Goal: Task Accomplishment & Management: Manage account settings

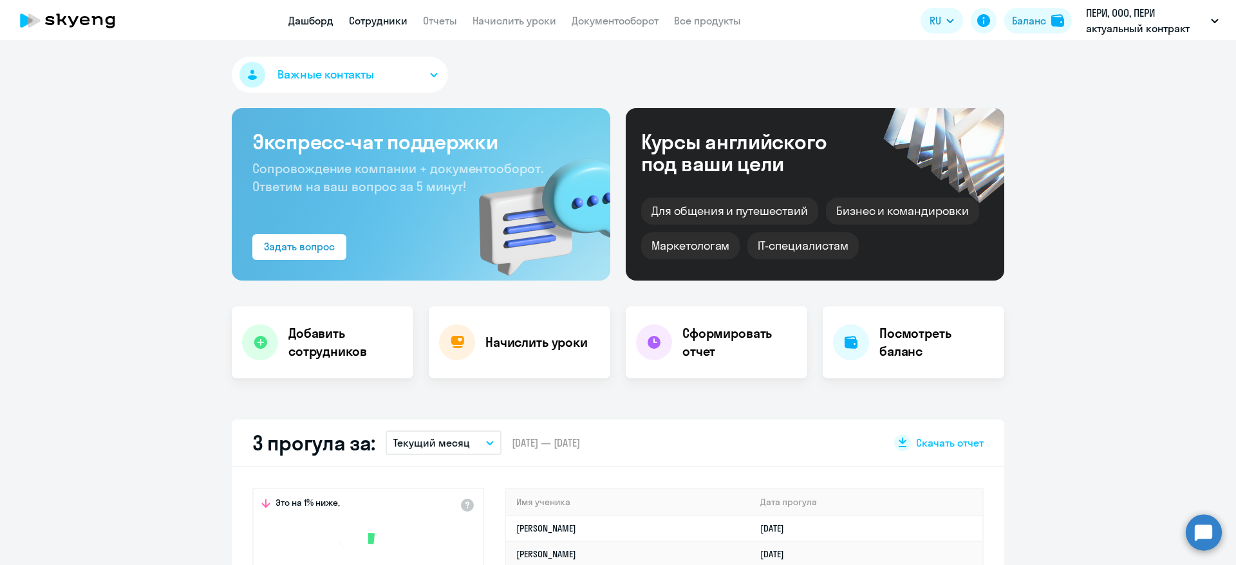
click at [397, 19] on link "Сотрудники" at bounding box center [378, 20] width 59 height 13
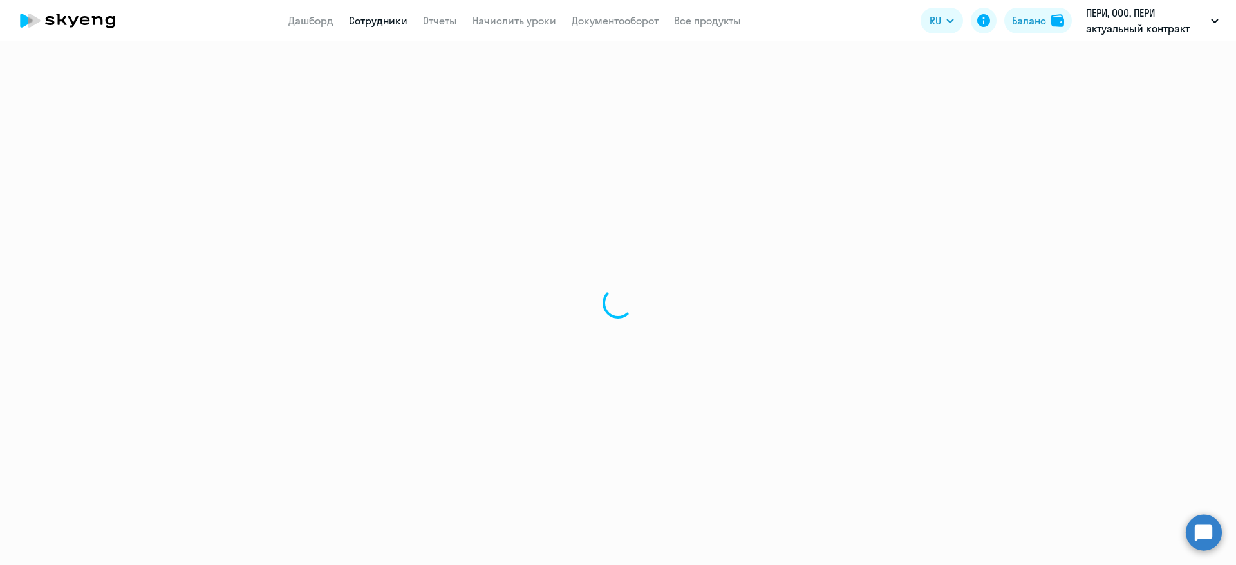
select select "30"
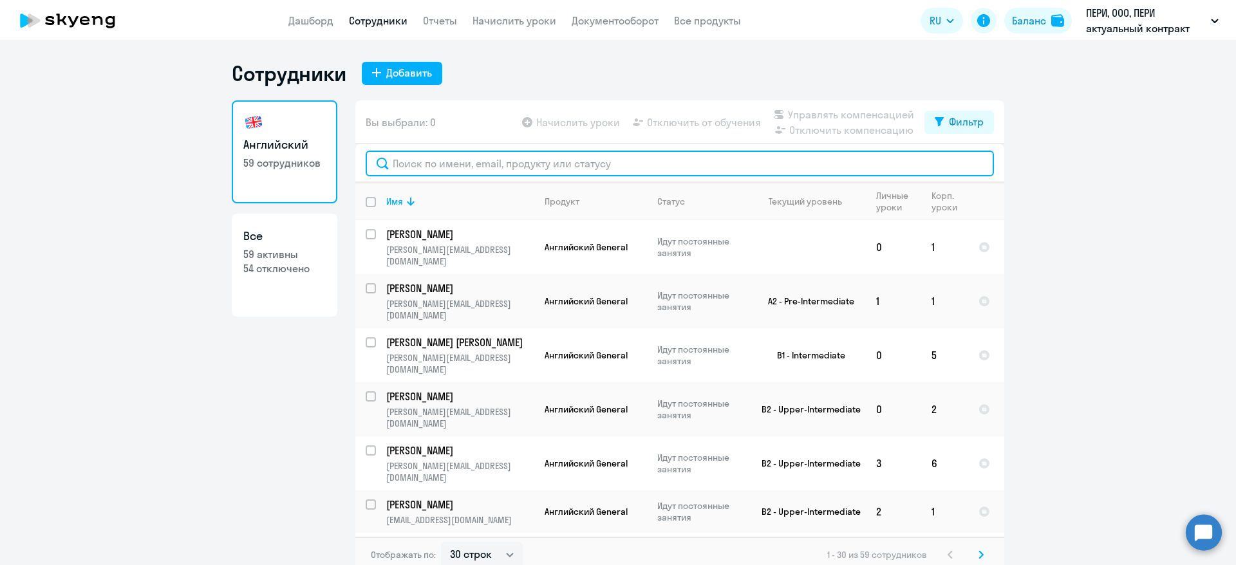
click at [454, 165] on input "text" at bounding box center [680, 164] width 628 height 26
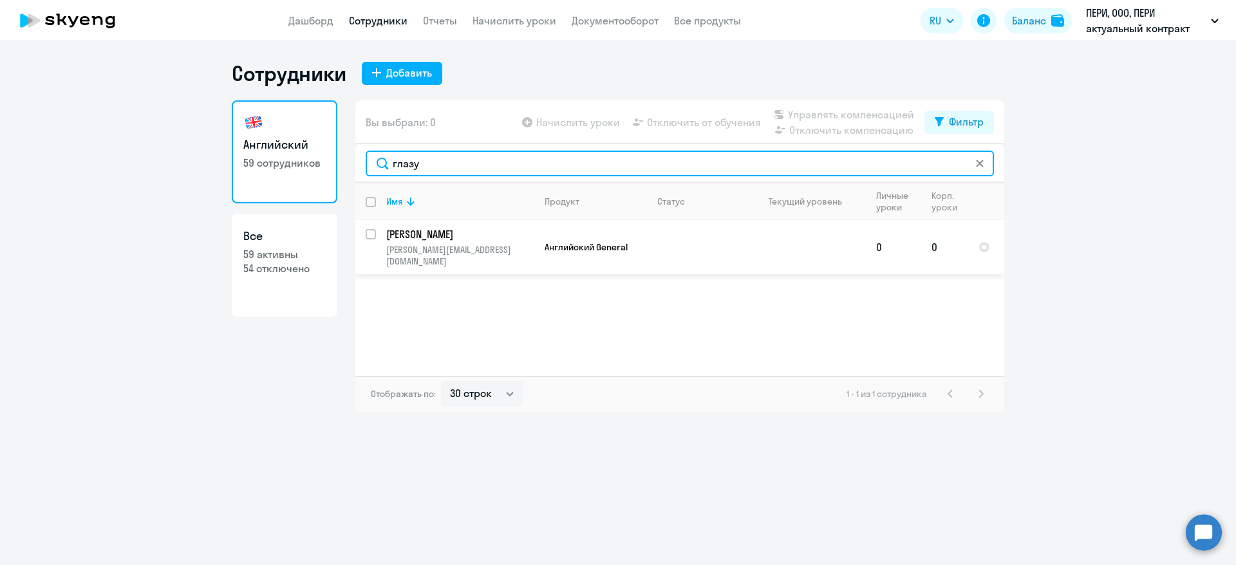
type input "глазу"
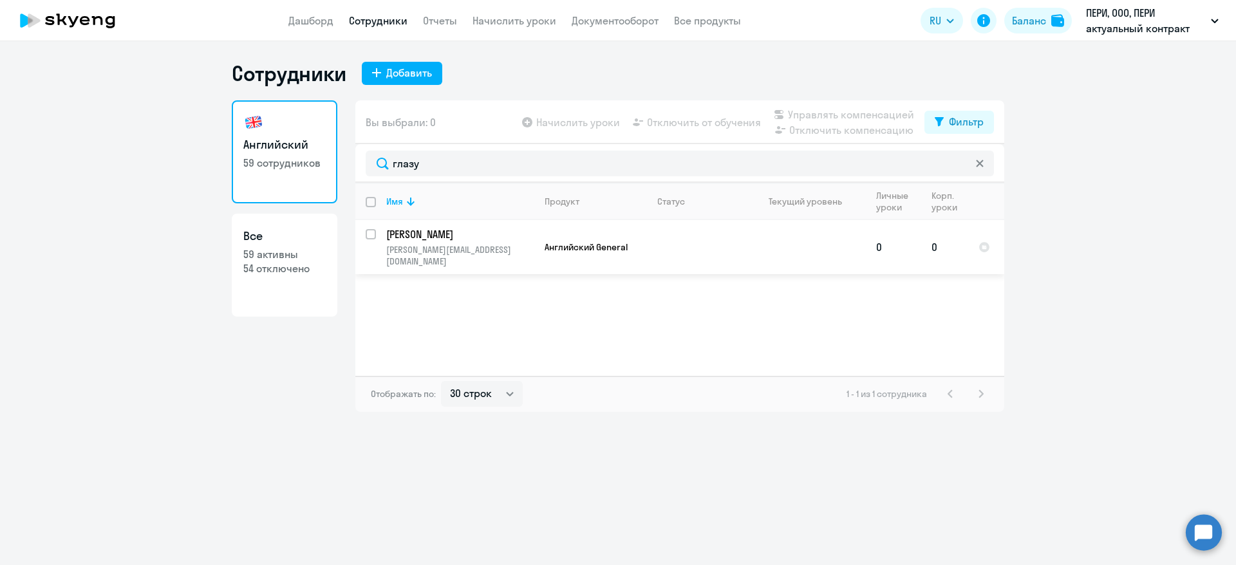
click at [370, 238] on input "select row 39562742" at bounding box center [379, 242] width 26 height 26
checkbox input "true"
click at [588, 126] on span "Начислить уроки" at bounding box center [578, 122] width 84 height 15
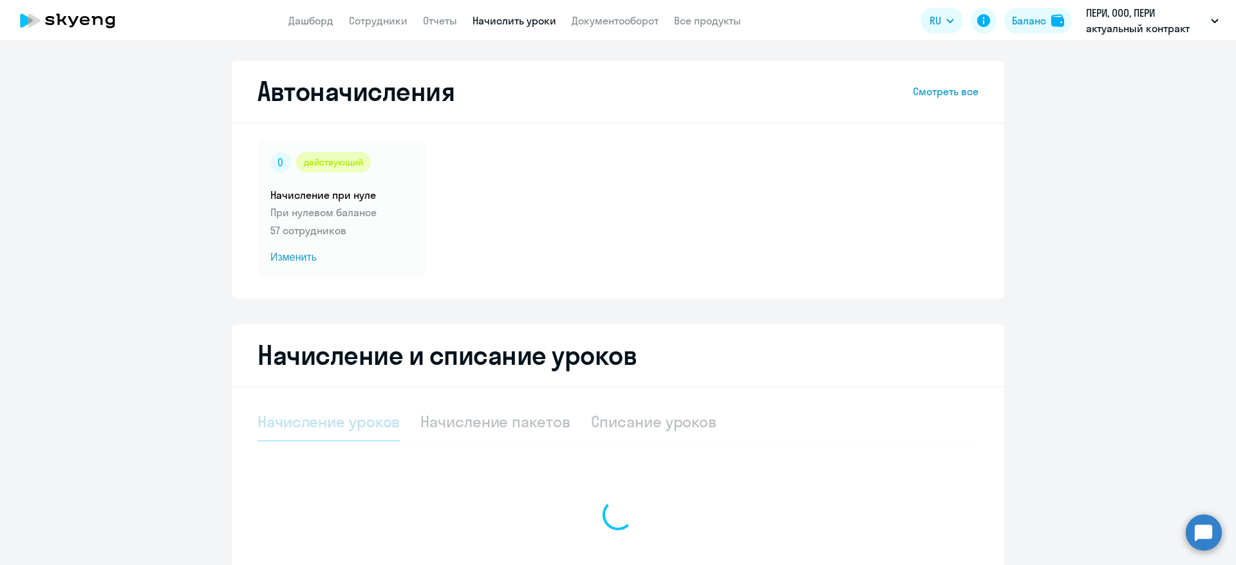
select select "10"
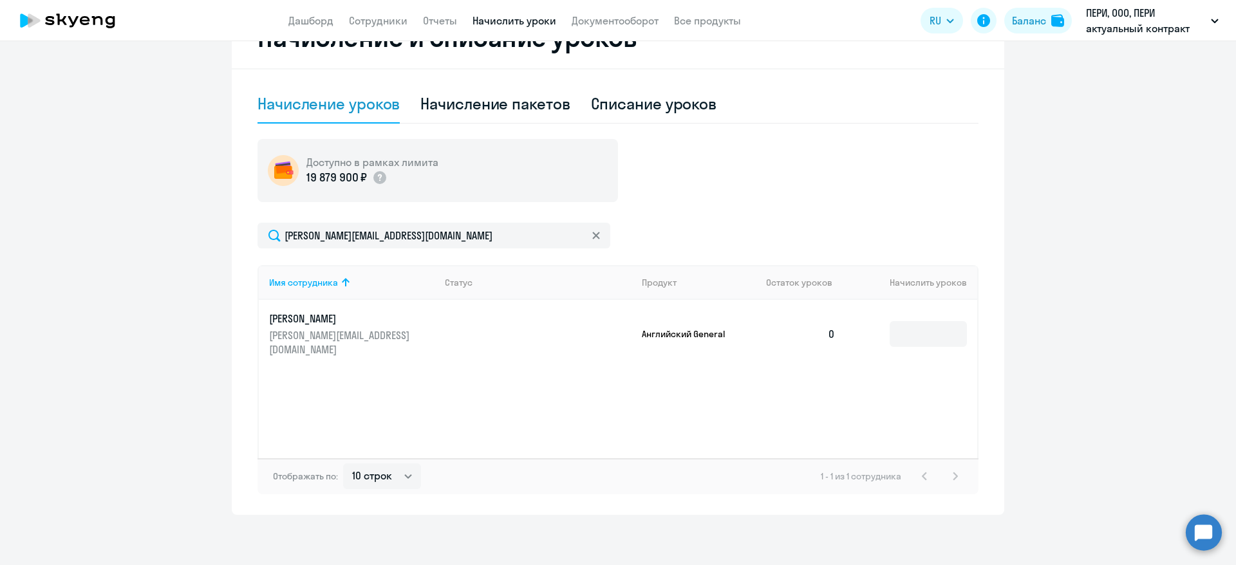
scroll to position [319, 0]
click at [924, 327] on input at bounding box center [928, 333] width 77 height 26
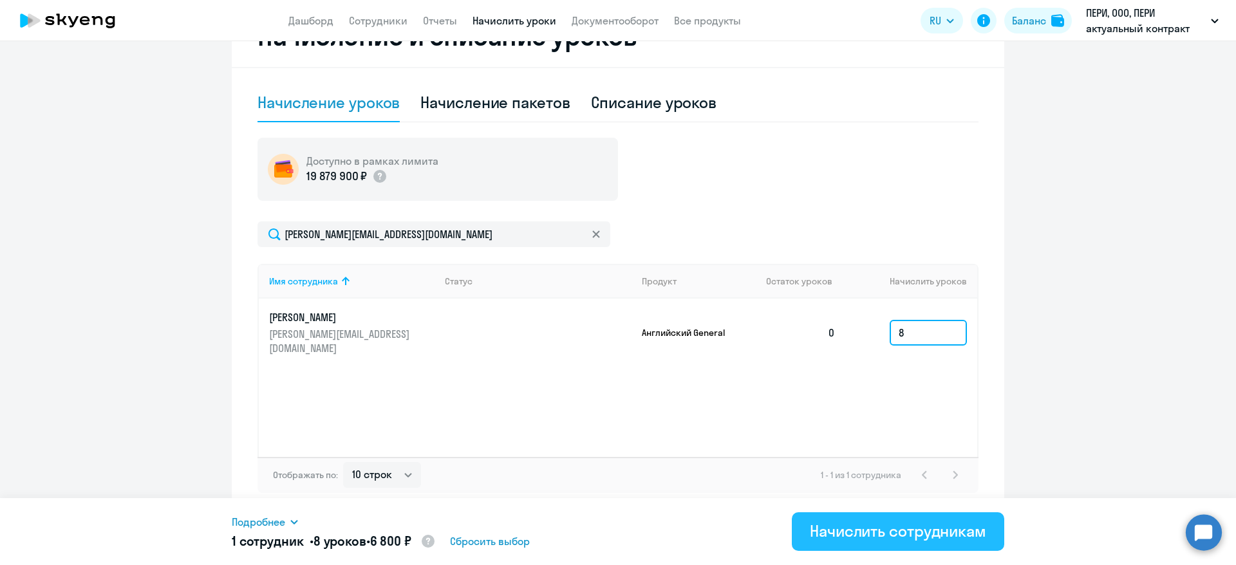
type input "8"
click at [898, 516] on button "Начислить сотрудникам" at bounding box center [898, 532] width 212 height 39
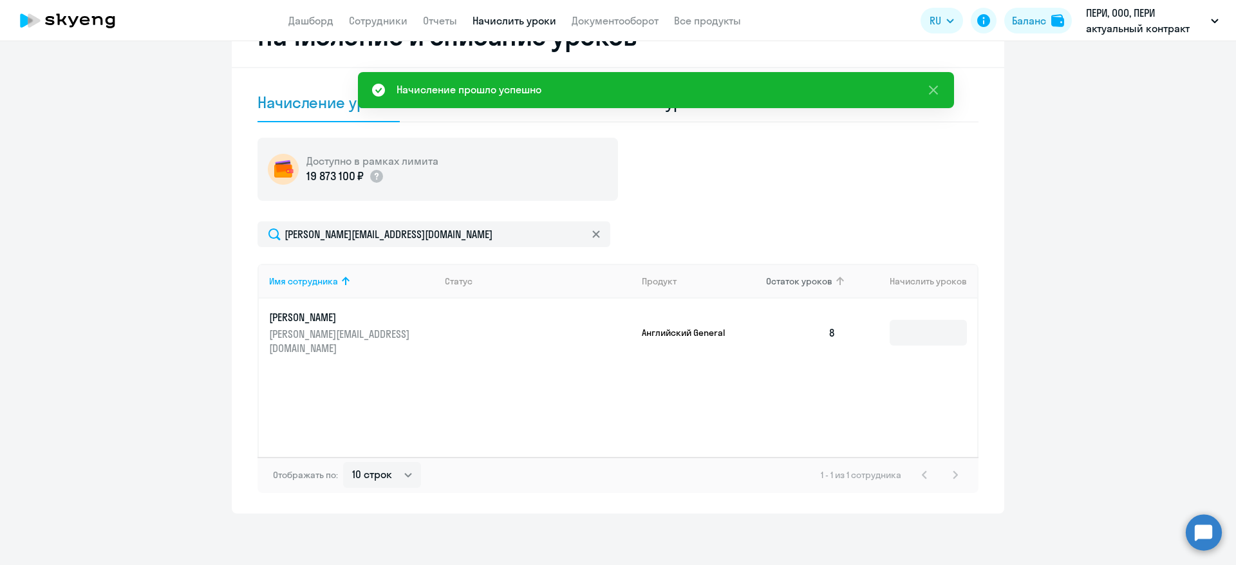
scroll to position [0, 0]
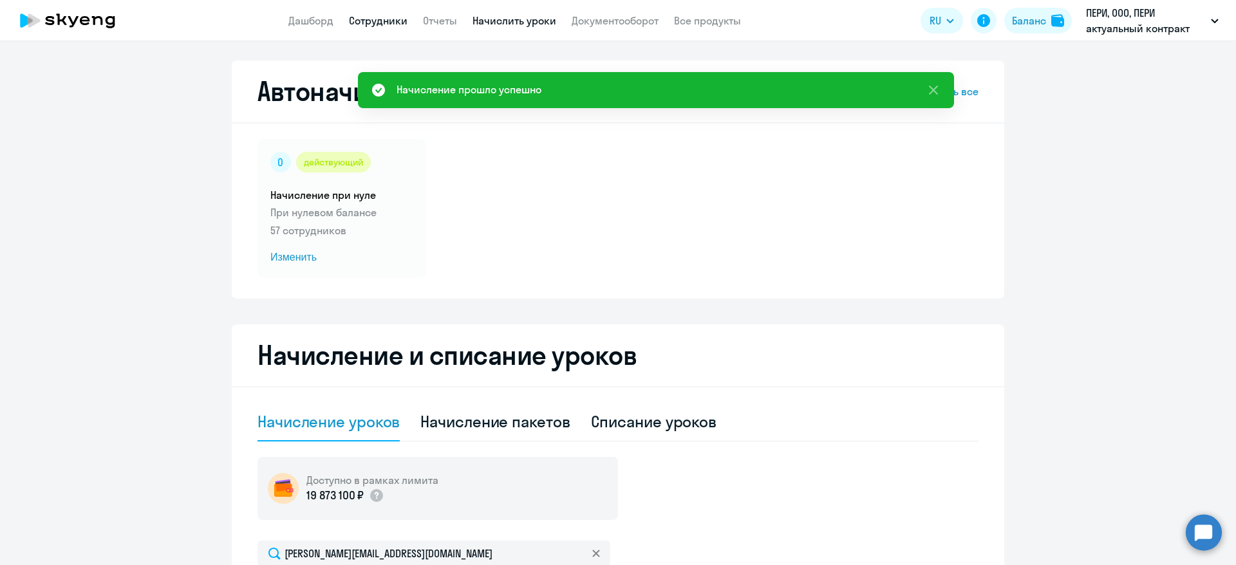
click at [386, 15] on link "Сотрудники" at bounding box center [378, 20] width 59 height 13
select select "30"
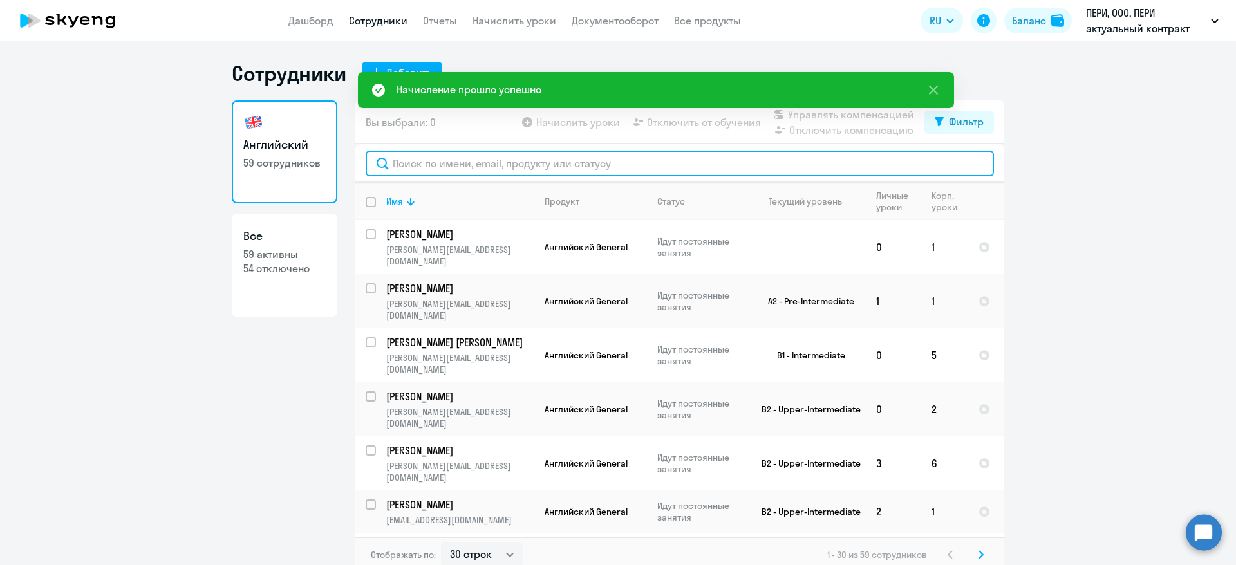
click at [497, 163] on input "text" at bounding box center [680, 164] width 628 height 26
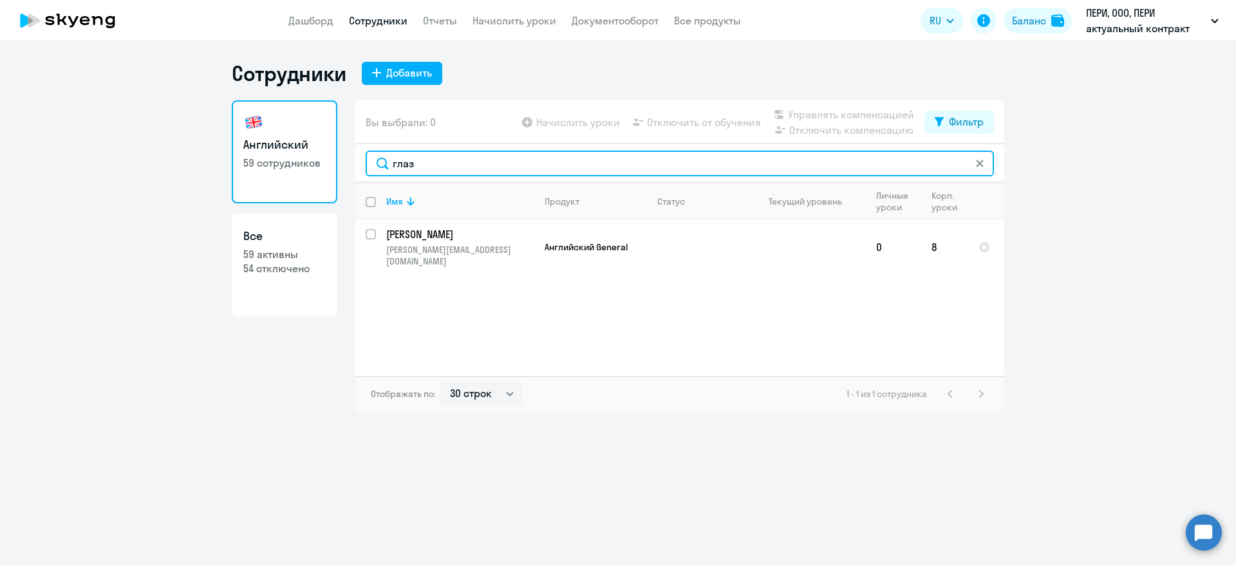
type input "глаз"
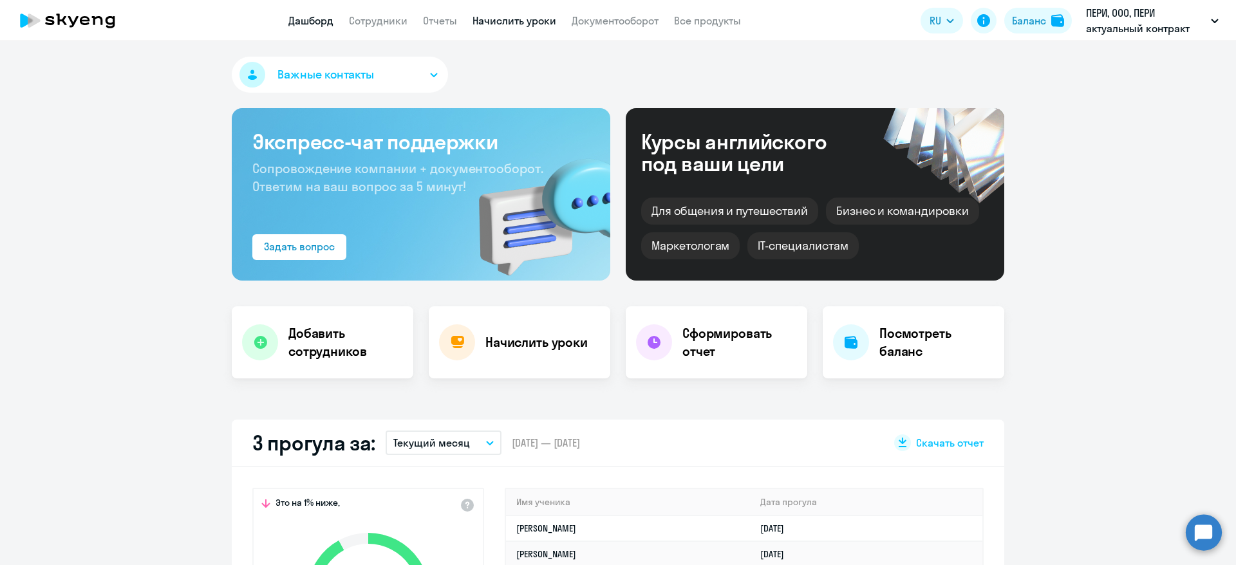
click at [528, 17] on link "Начислить уроки" at bounding box center [515, 20] width 84 height 13
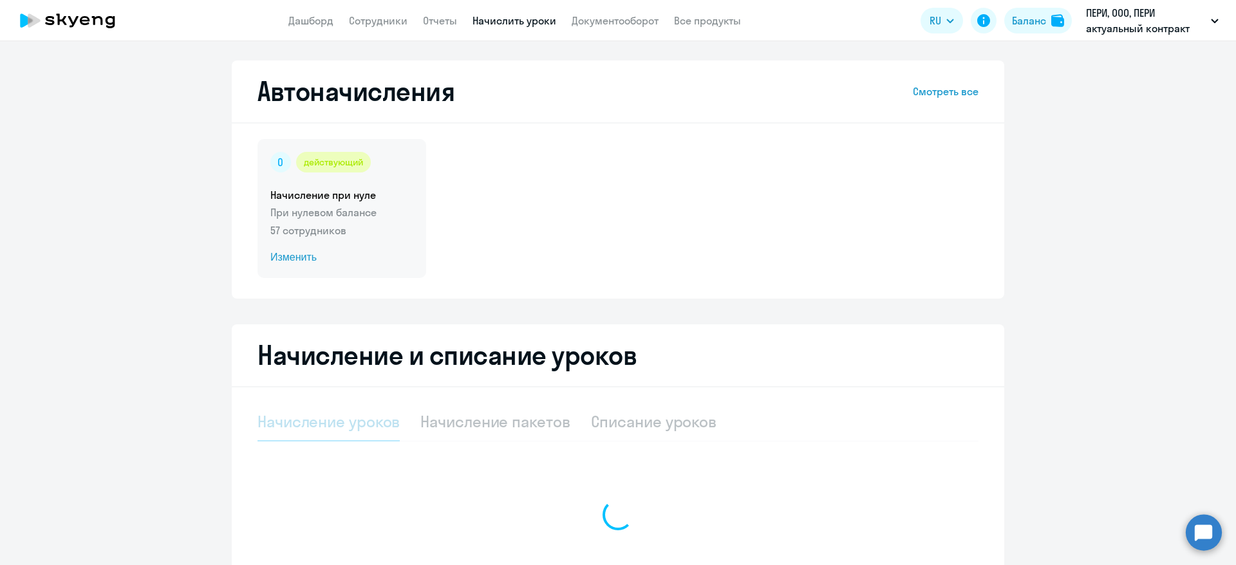
select select "10"
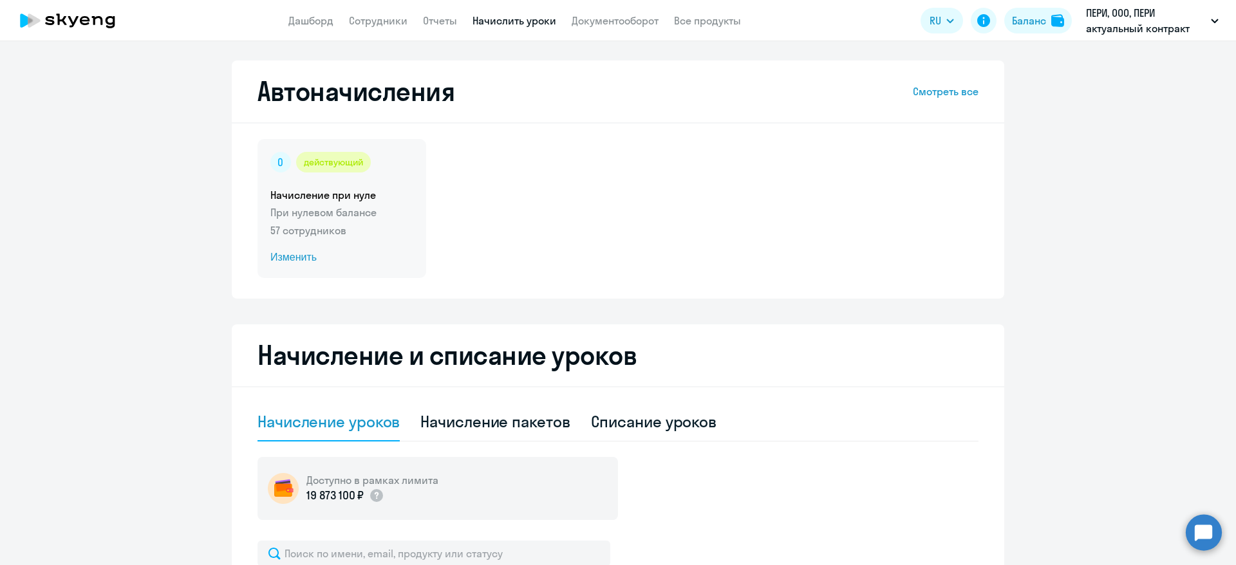
click at [344, 209] on p "При нулевом балансе" at bounding box center [341, 212] width 143 height 15
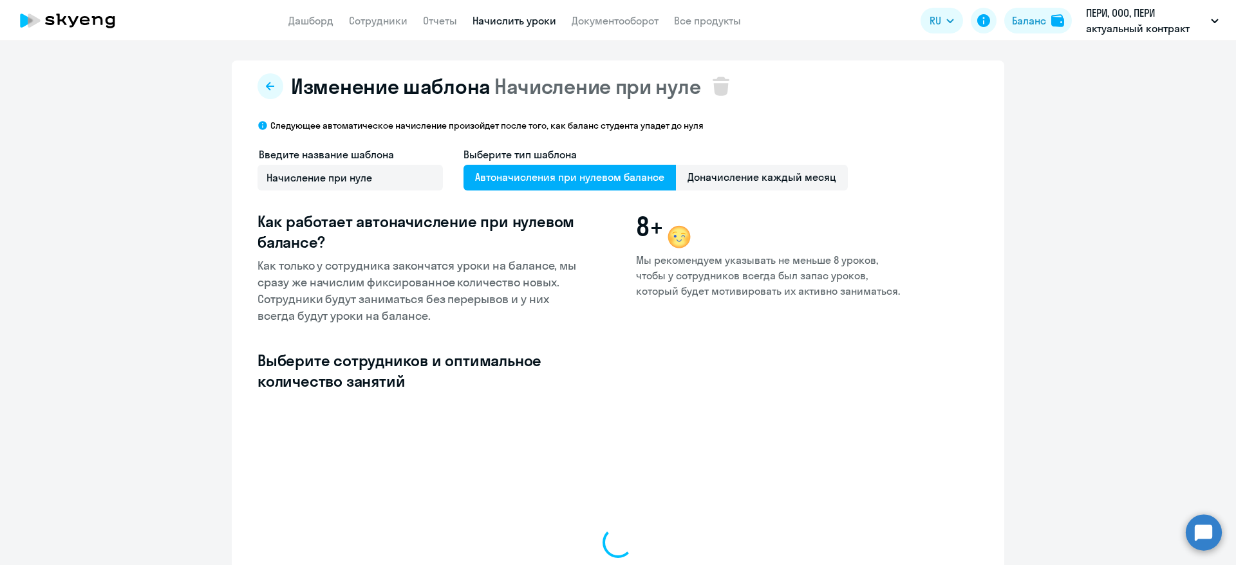
select select "10"
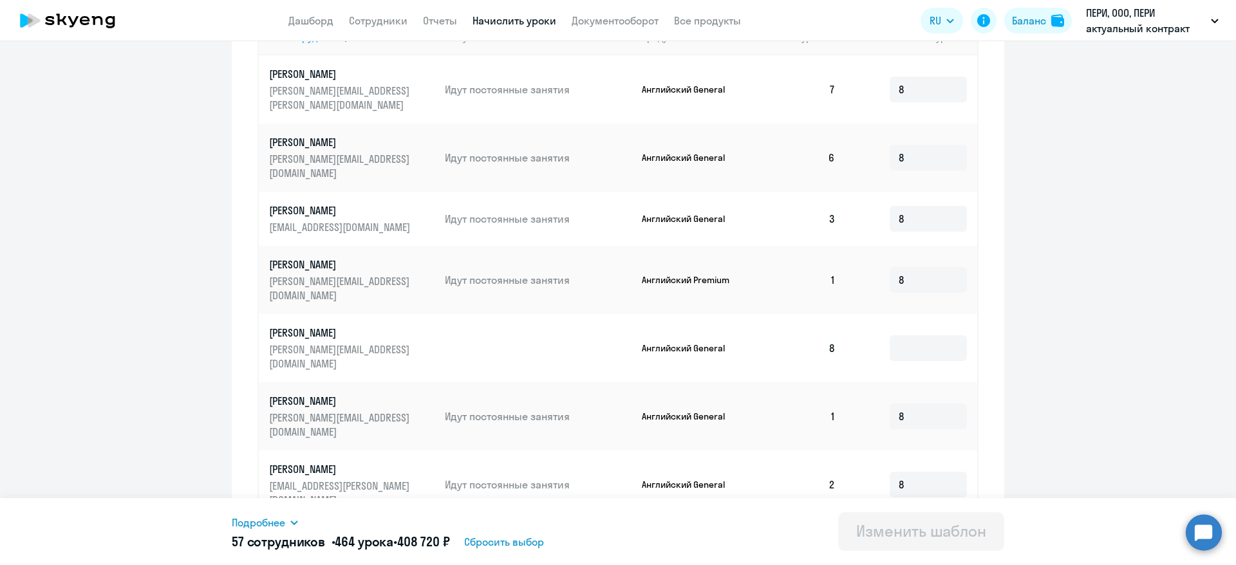
scroll to position [483, 0]
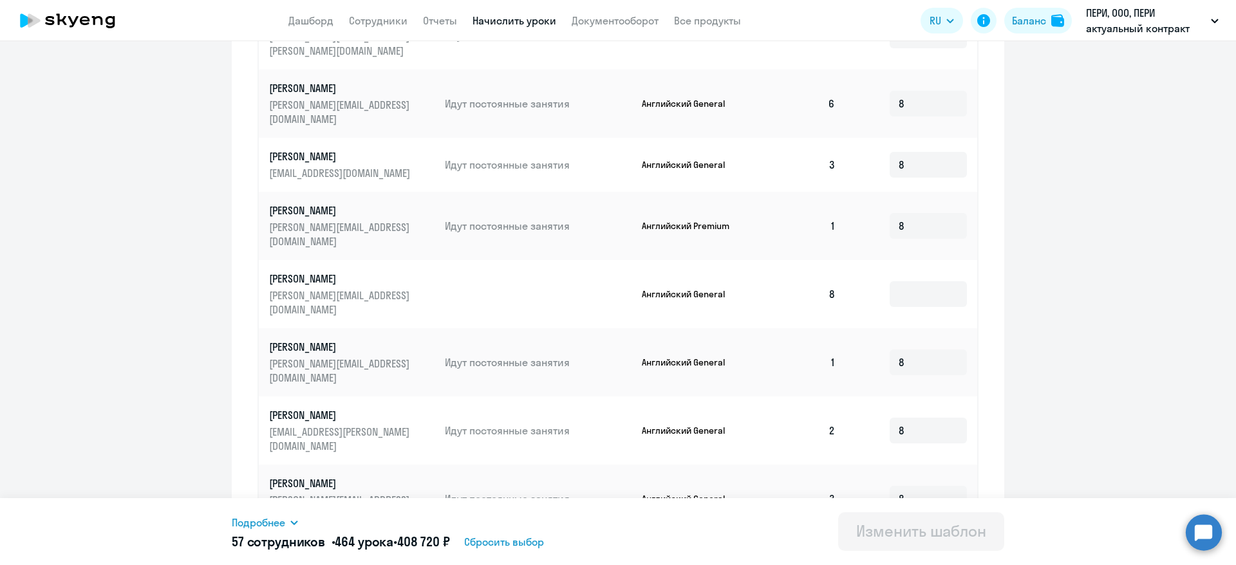
click at [881, 260] on td at bounding box center [911, 294] width 131 height 68
click at [910, 281] on input at bounding box center [928, 294] width 77 height 26
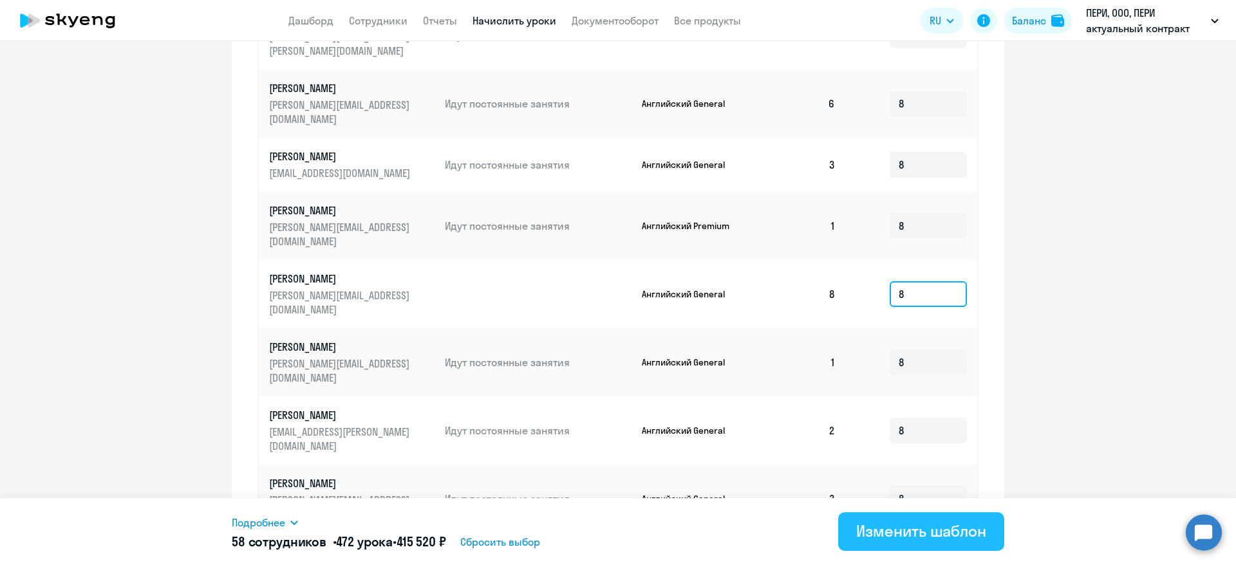
type input "8"
click at [891, 528] on div "Изменить шаблон" at bounding box center [921, 531] width 130 height 21
